Goal: Transaction & Acquisition: Purchase product/service

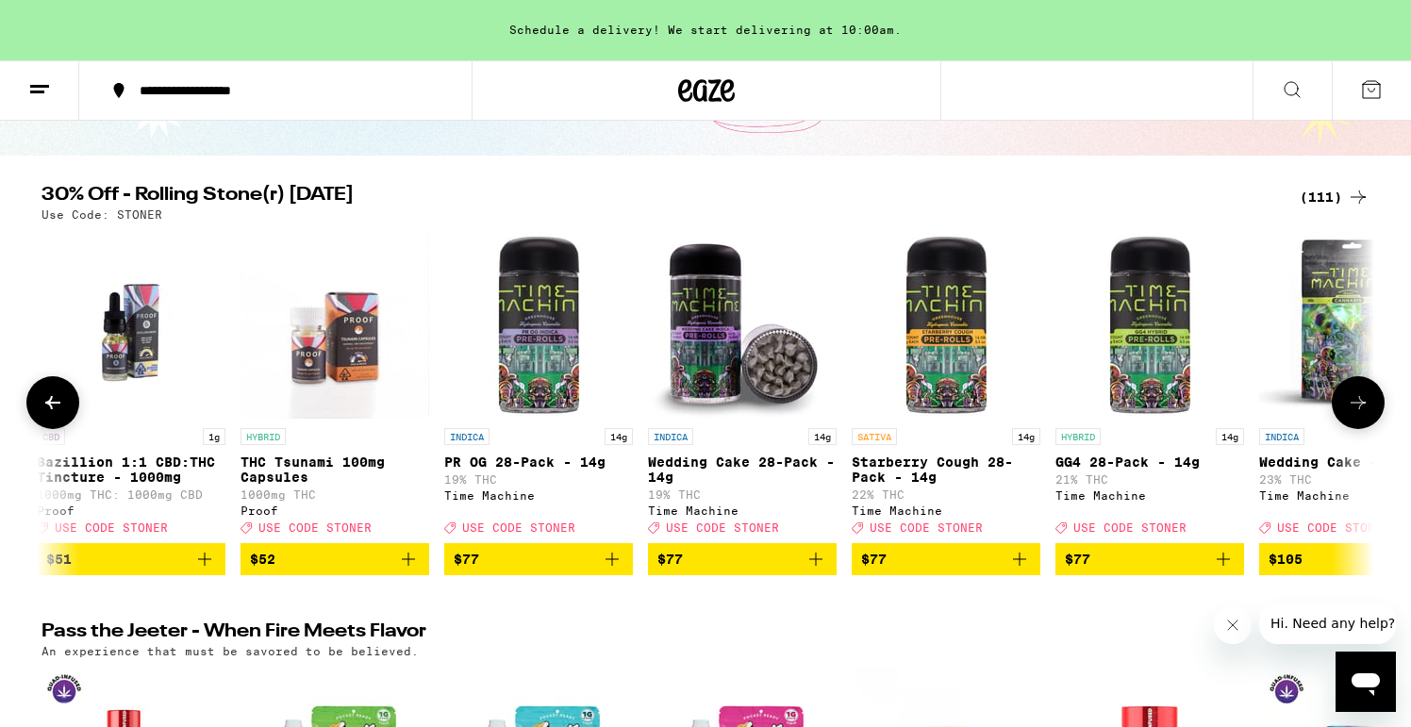
scroll to position [0, 21287]
